Goal: Task Accomplishment & Management: Use online tool/utility

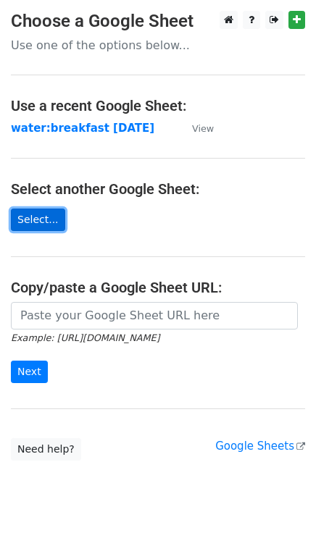
click at [33, 222] on link "Select..." at bounding box center [38, 220] width 54 height 22
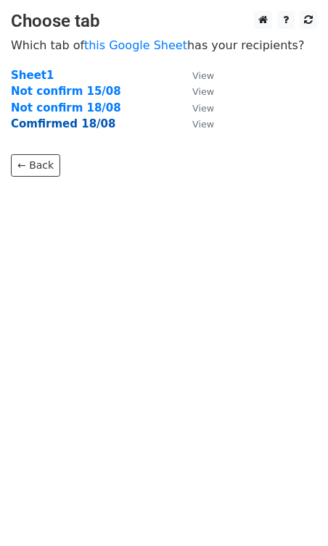
click at [58, 120] on strong "Comfirmed 18/08" at bounding box center [63, 123] width 104 height 13
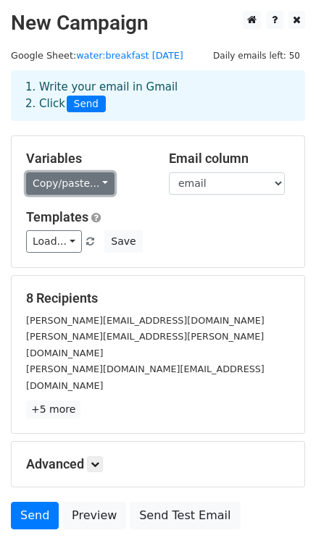
click at [59, 178] on link "Copy/paste..." at bounding box center [70, 183] width 88 height 22
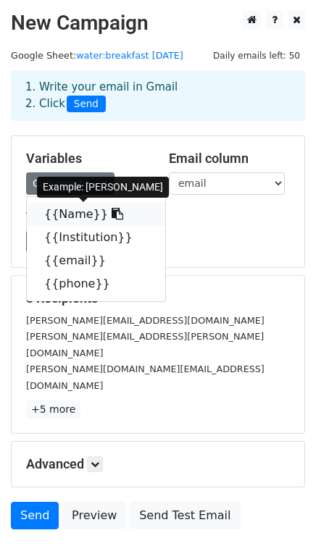
click at [75, 218] on link "{{Name}}" at bounding box center [96, 214] width 138 height 23
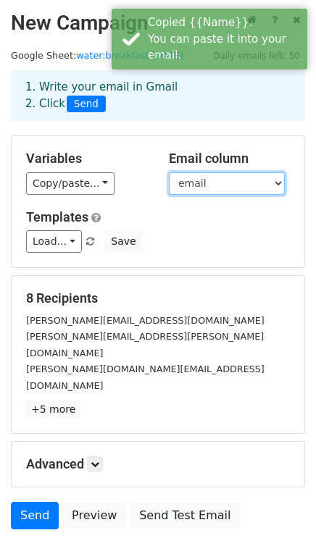
click at [197, 192] on select "Name Institution email phone" at bounding box center [227, 183] width 116 height 22
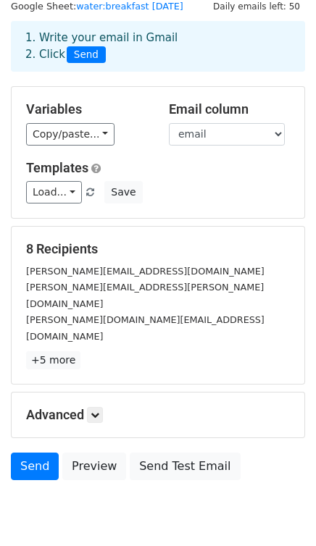
scroll to position [73, 0]
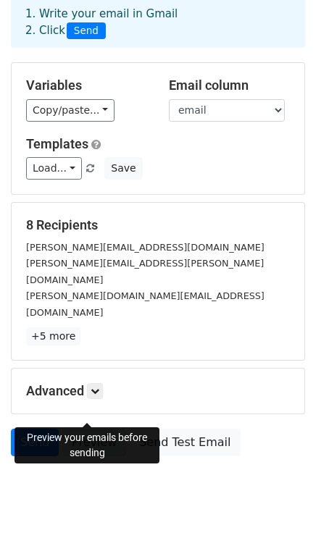
click at [84, 429] on link "Preview" at bounding box center [94, 443] width 64 height 28
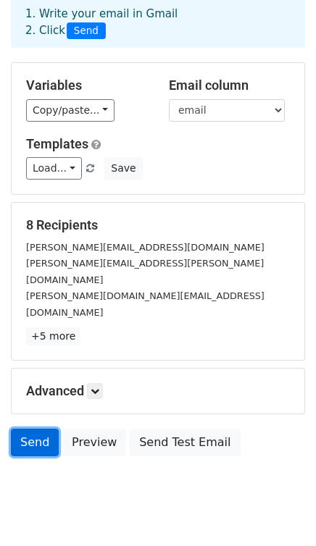
click at [33, 429] on link "Send" at bounding box center [35, 443] width 48 height 28
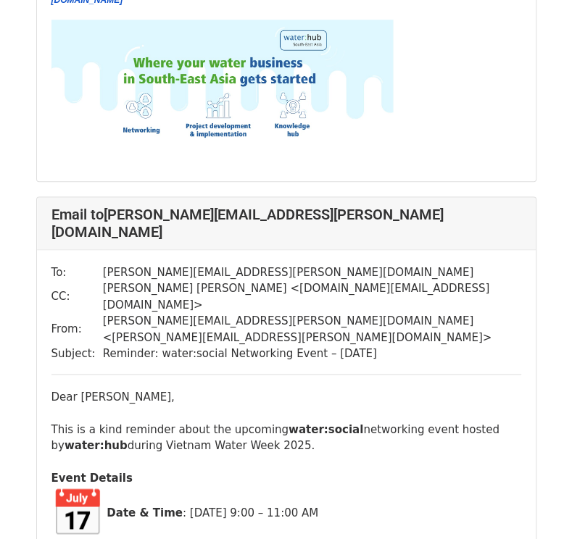
scroll to position [6618, 0]
